Goal: Task Accomplishment & Management: Use online tool/utility

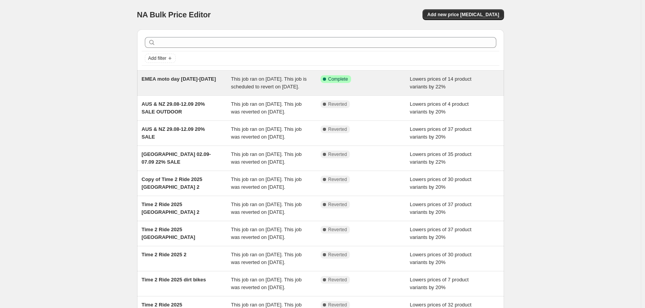
click at [224, 89] on div "EMEA moto day [DATE]-[DATE]" at bounding box center [187, 82] width 90 height 15
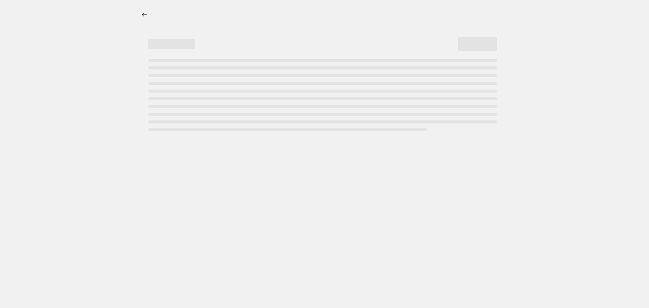
select select "percentage"
select select "collection"
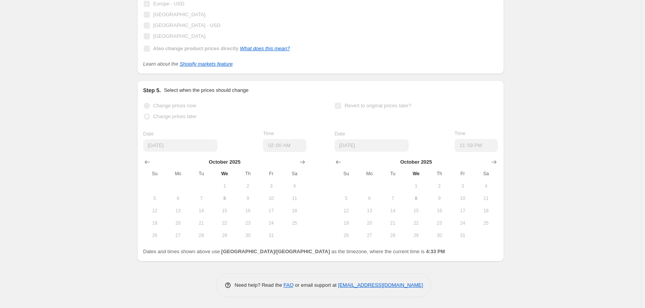
scroll to position [974, 0]
drag, startPoint x: 118, startPoint y: 187, endPoint x: 212, endPoint y: 246, distance: 110.8
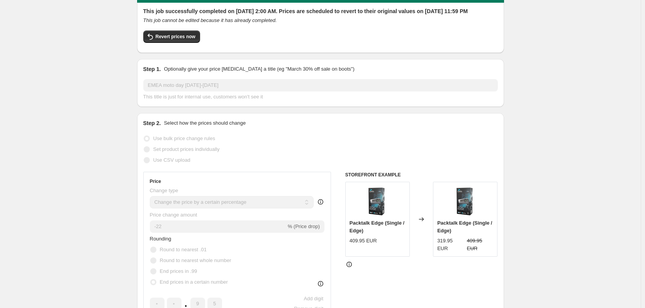
scroll to position [0, 0]
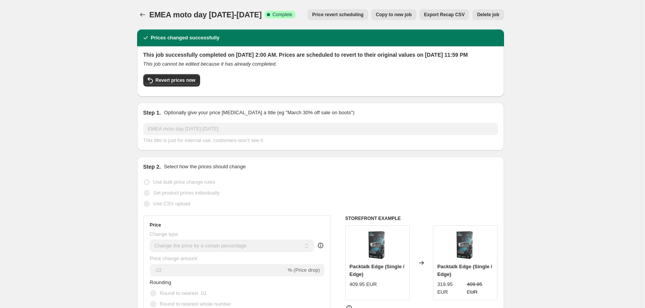
drag, startPoint x: 119, startPoint y: 202, endPoint x: 219, endPoint y: 156, distance: 110.1
